Goal: Information Seeking & Learning: Compare options

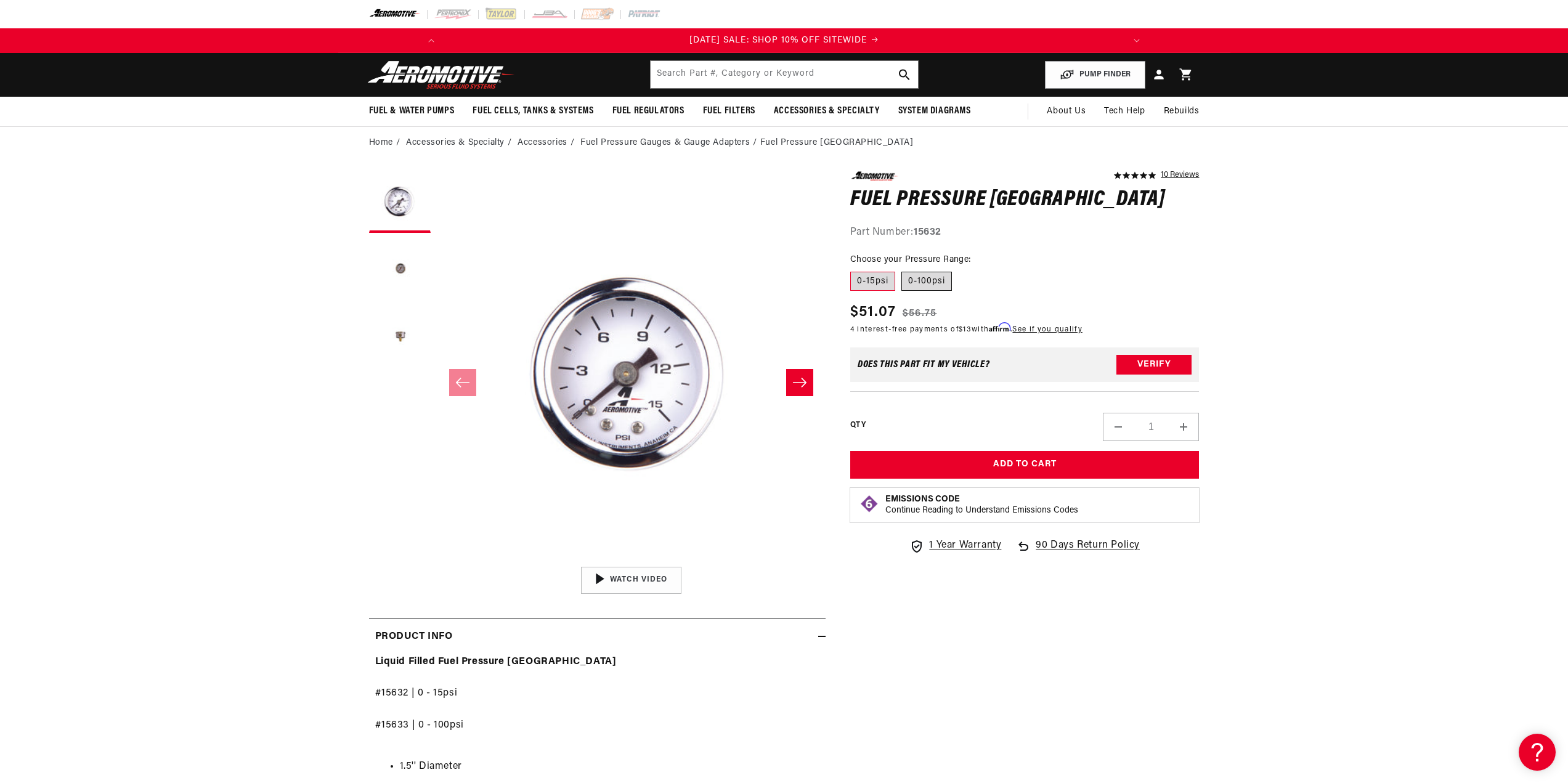
click at [924, 276] on label "0-100psi" at bounding box center [927, 281] width 51 height 20
click at [902, 270] on input "0-100psi" at bounding box center [902, 269] width 1 height 1
radio input "true"
click at [883, 273] on label "0-15psi" at bounding box center [873, 281] width 45 height 20
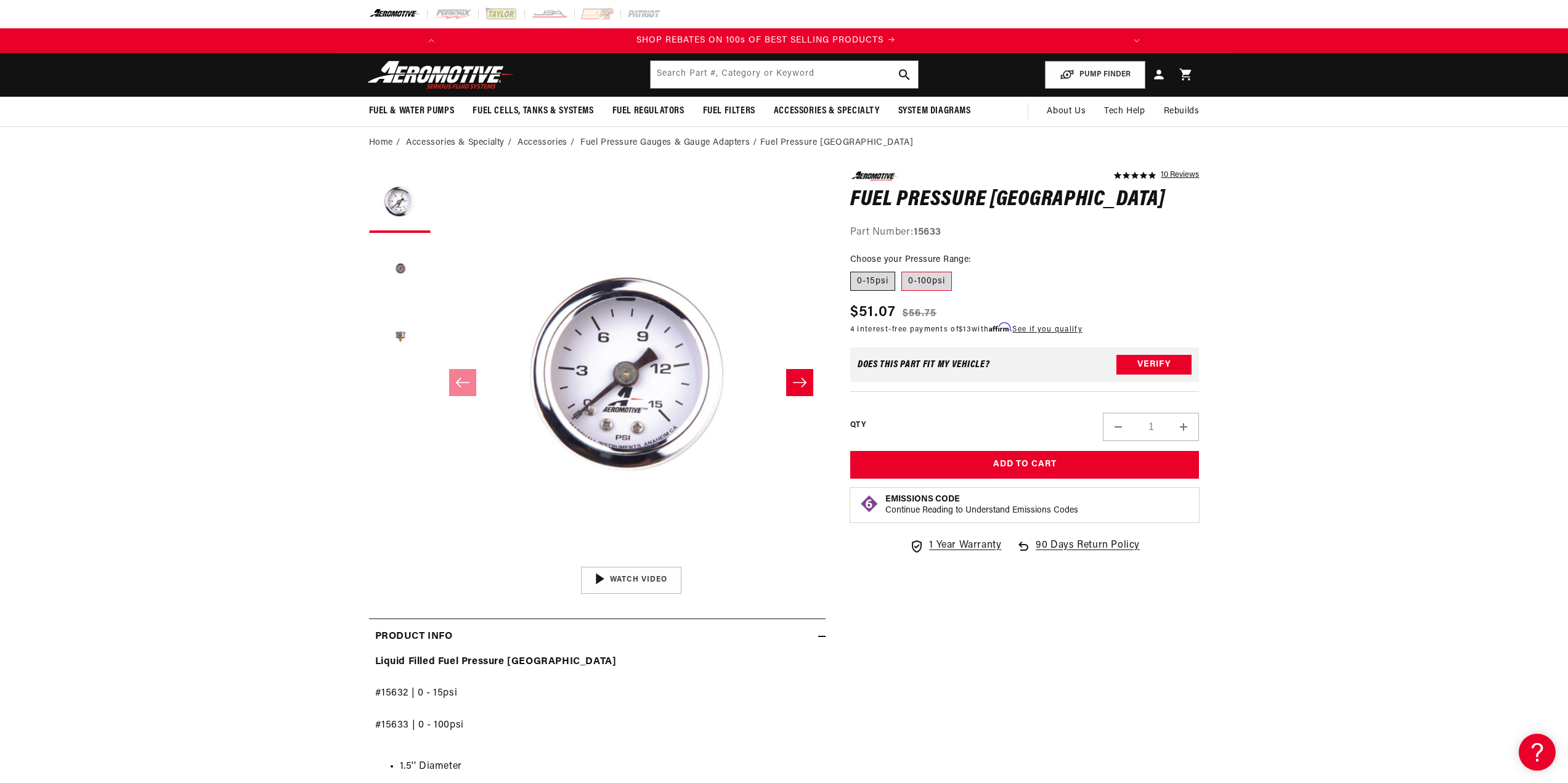
click at [854, 270] on input "0-15psi" at bounding box center [854, 269] width 1 height 1
radio input "true"
click at [935, 274] on label "0-100psi" at bounding box center [927, 281] width 51 height 20
click at [902, 270] on input "0-100psi" at bounding box center [902, 269] width 1 height 1
radio input "true"
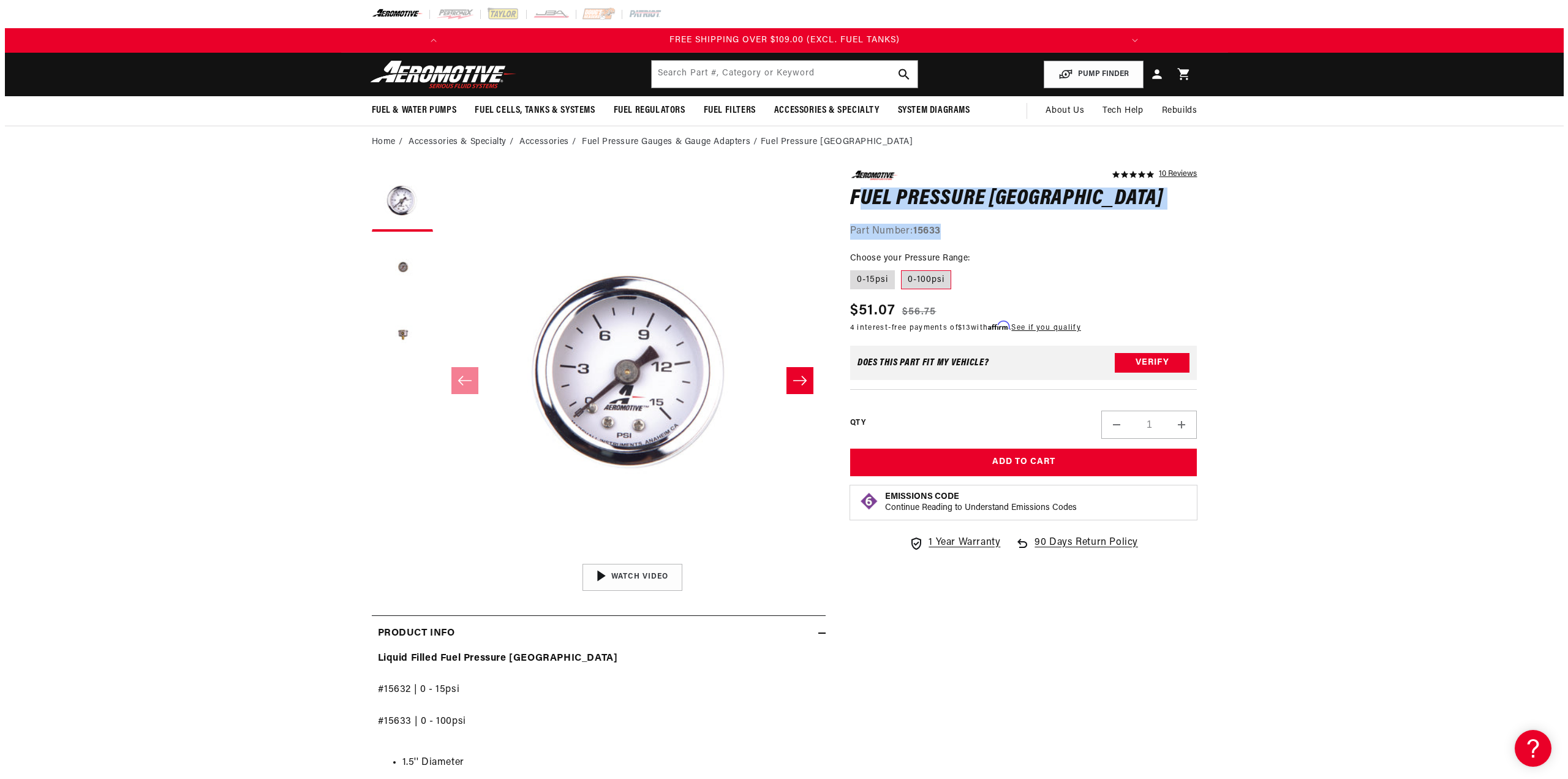
scroll to position [0, 1389]
drag, startPoint x: 949, startPoint y: 232, endPoint x: 847, endPoint y: 203, distance: 106.0
click at [847, 203] on div "5.0 star rating 10 Reviews Fuel Pressure [GEOGRAPHIC_DATA] Fuel Pressure [GEOGR…" at bounding box center [1019, 205] width 348 height 69
copy div "Fuel Pressure Gauges Fuel Pressure Gauges 5.0 star rating 10 Reviews Part Numbe…"
